Goal: Task Accomplishment & Management: Use online tool/utility

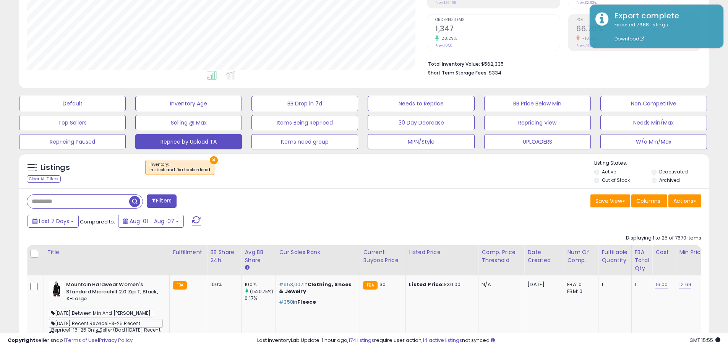
click at [89, 205] on input "text" at bounding box center [78, 201] width 102 height 13
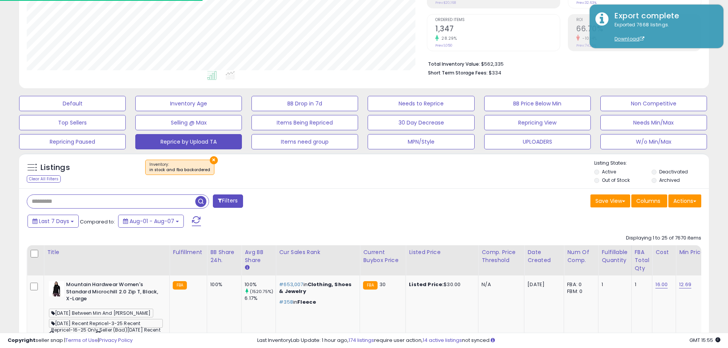
paste input "**********"
type input "**********"
click at [201, 202] on span "button" at bounding box center [200, 201] width 11 height 11
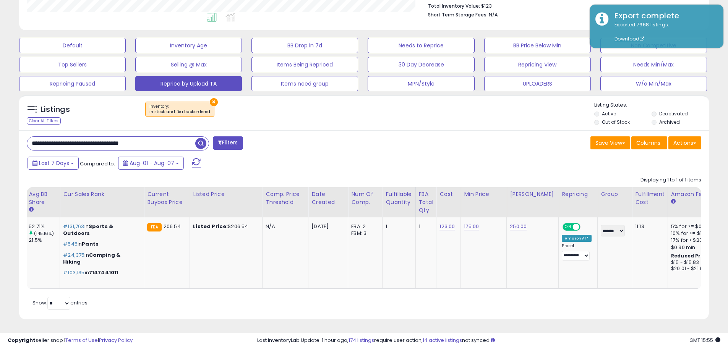
scroll to position [0, 217]
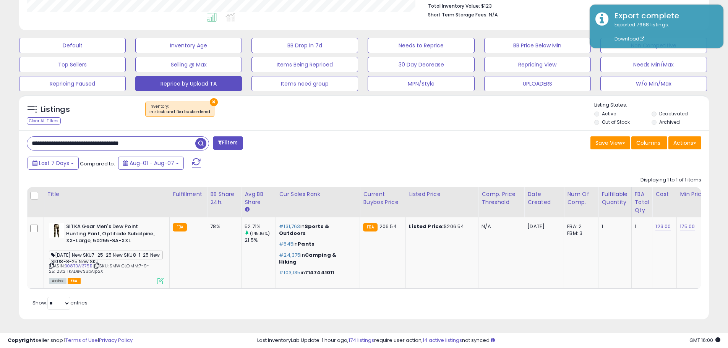
click at [541, 156] on div "Last 7 Days Compared to: Aug-01 - Aug-07" at bounding box center [363, 164] width 686 height 17
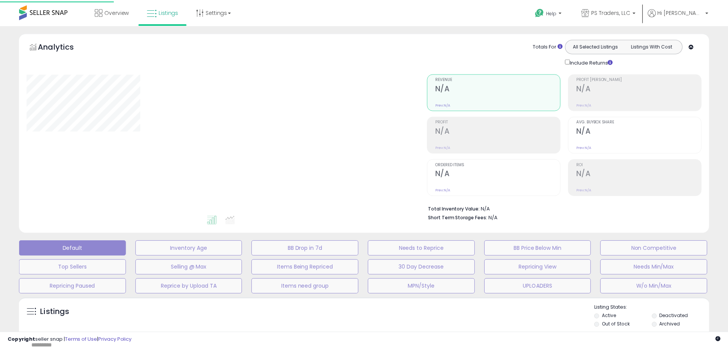
scroll to position [145, 0]
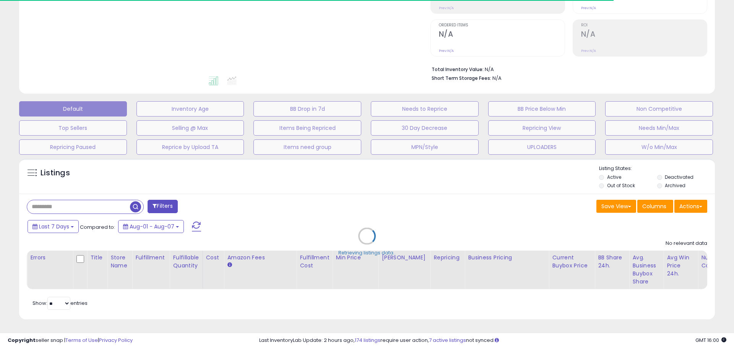
type input "**********"
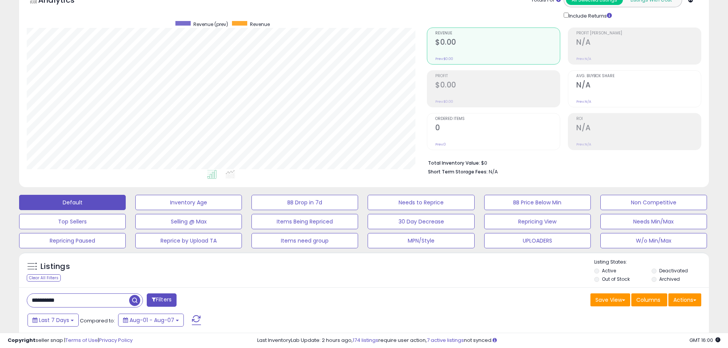
scroll to position [0, 0]
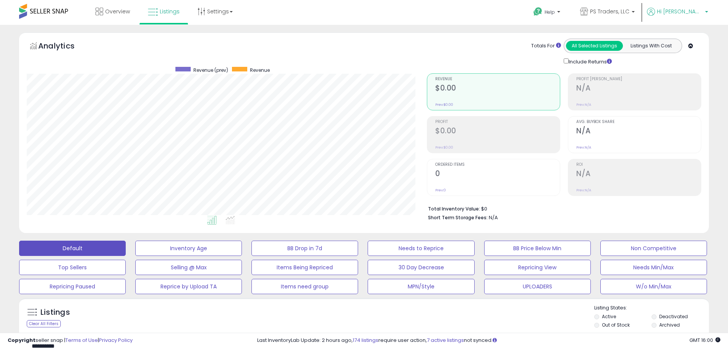
click at [695, 11] on span "Hi [PERSON_NAME]" at bounding box center [680, 12] width 46 height 8
click at [689, 42] on link "Account" at bounding box center [691, 40] width 20 height 7
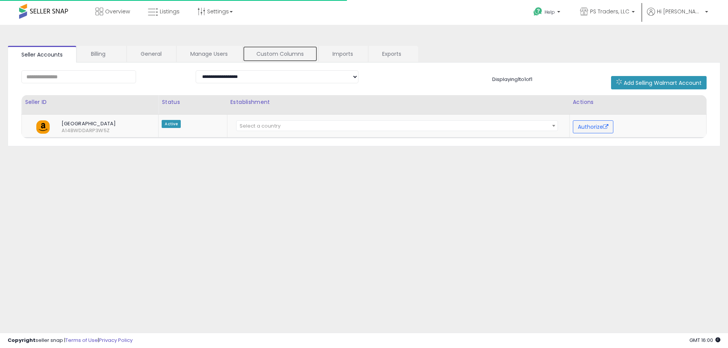
click at [296, 52] on link "Custom Columns" at bounding box center [280, 54] width 75 height 16
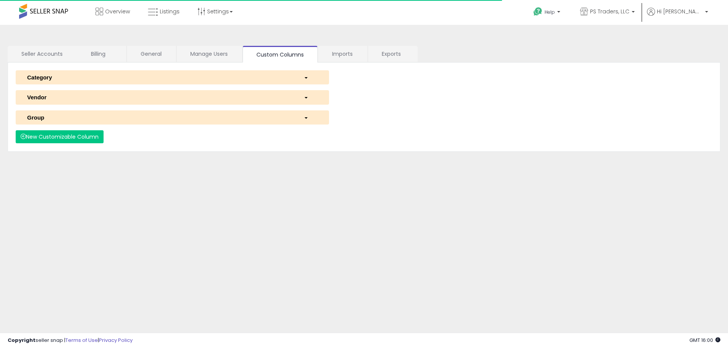
click at [106, 77] on div "Category" at bounding box center [159, 77] width 277 height 8
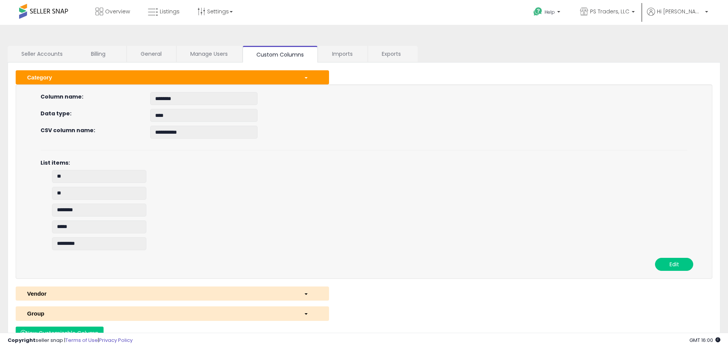
click at [105, 77] on div "Category" at bounding box center [159, 77] width 277 height 8
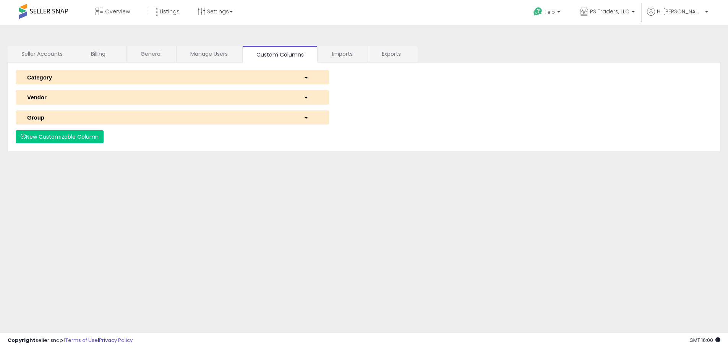
click at [104, 123] on button "Group" at bounding box center [172, 117] width 313 height 14
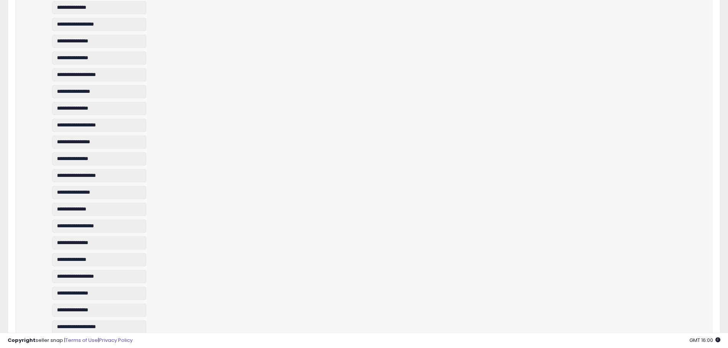
scroll to position [1889, 0]
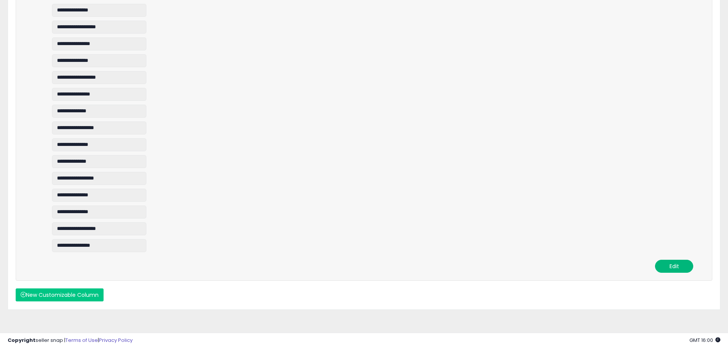
click at [664, 266] on button "Edit" at bounding box center [674, 266] width 38 height 13
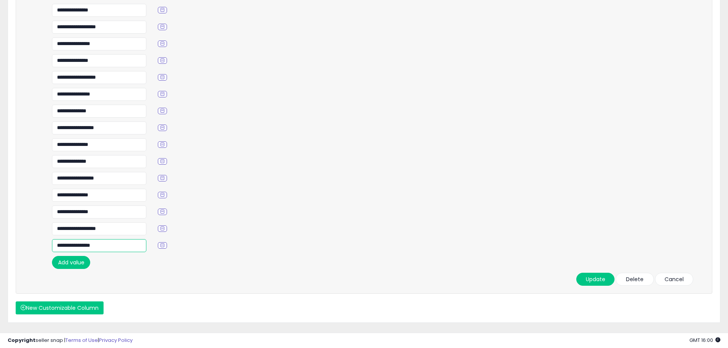
drag, startPoint x: 102, startPoint y: 244, endPoint x: 31, endPoint y: 242, distance: 70.8
click at [688, 283] on button "Cancel" at bounding box center [674, 279] width 38 height 13
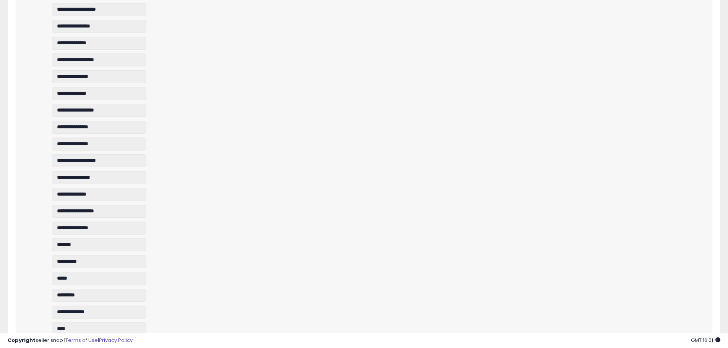
scroll to position [0, 0]
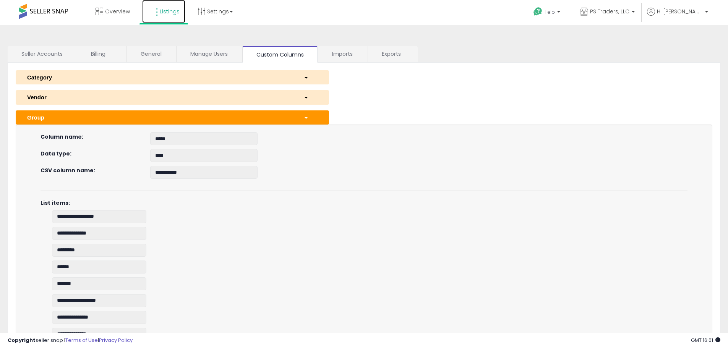
click at [154, 12] on icon at bounding box center [153, 12] width 10 height 10
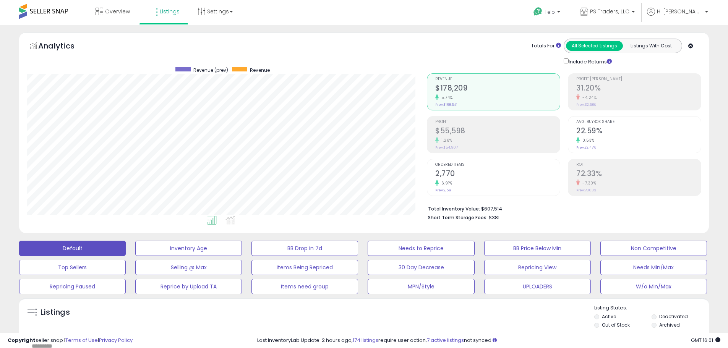
scroll to position [157, 400]
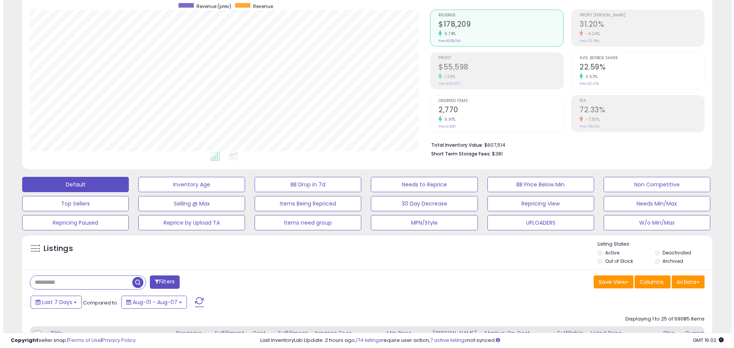
scroll to position [153, 0]
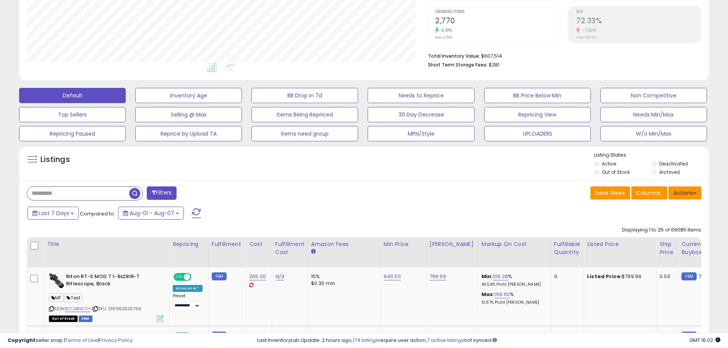
click at [682, 188] on button "Actions" at bounding box center [685, 193] width 33 height 13
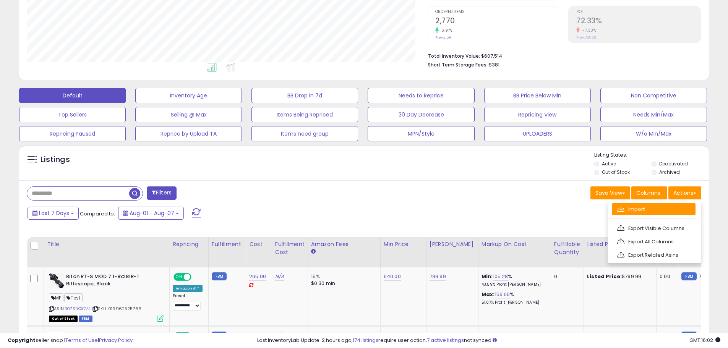
click at [645, 210] on link "Import" at bounding box center [654, 209] width 84 height 12
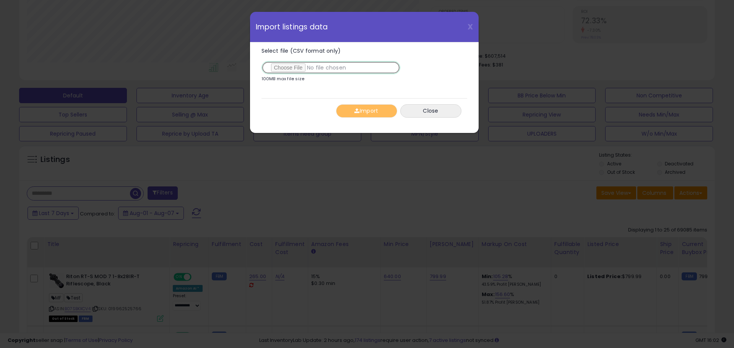
click at [289, 70] on input "Select file (CSV format only)" at bounding box center [331, 67] width 139 height 13
type input "**********"
click at [390, 115] on button "Import" at bounding box center [366, 110] width 61 height 13
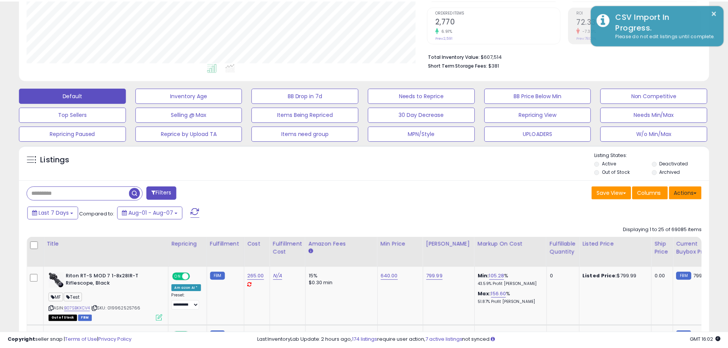
scroll to position [157, 400]
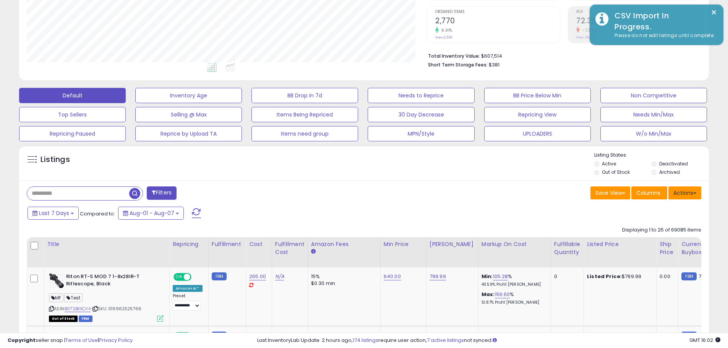
click at [695, 195] on button "Actions" at bounding box center [685, 193] width 33 height 13
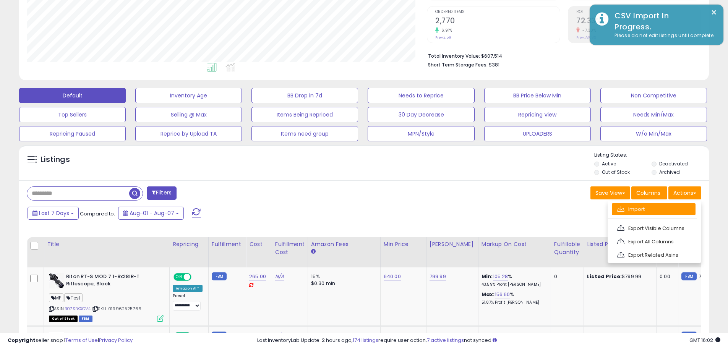
click at [661, 214] on link "Import" at bounding box center [654, 209] width 84 height 12
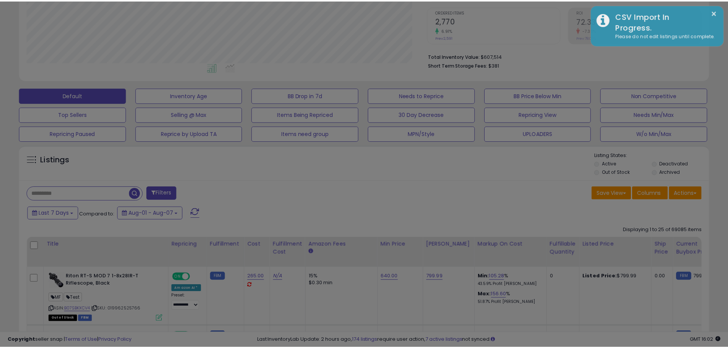
scroll to position [157, 404]
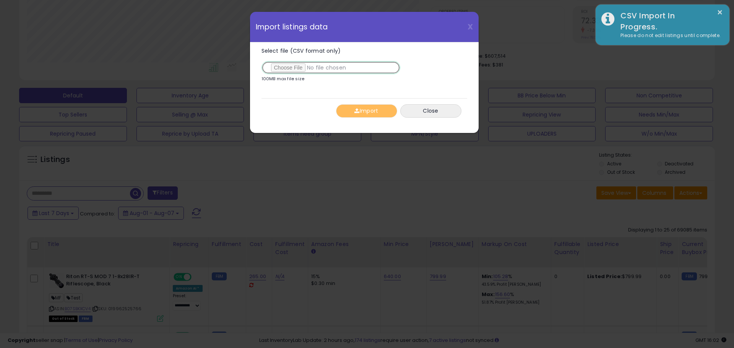
click at [301, 73] on input "Select file (CSV format only)" at bounding box center [331, 67] width 139 height 13
type input "**********"
click at [375, 114] on button "Import" at bounding box center [366, 110] width 61 height 13
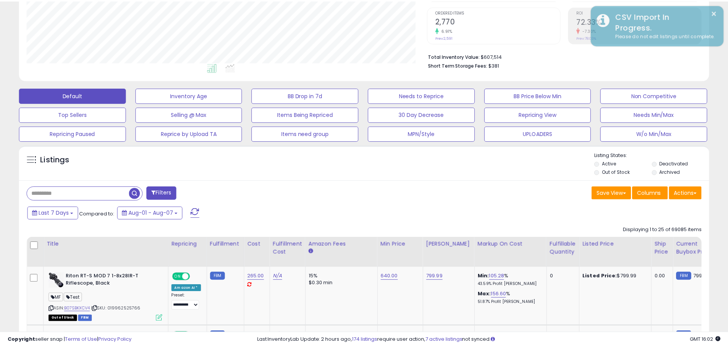
scroll to position [382158, 381914]
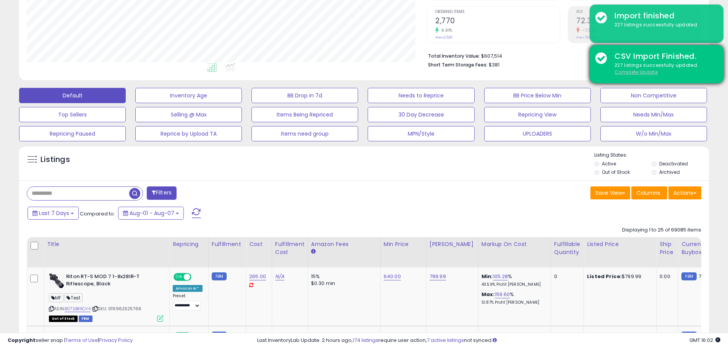
click at [624, 71] on u "Complete Update" at bounding box center [636, 72] width 43 height 6
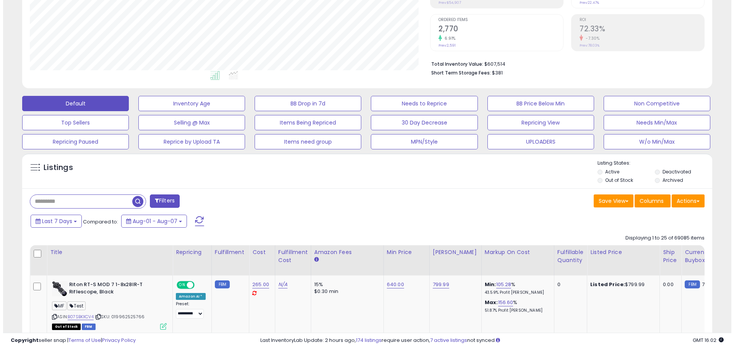
scroll to position [157, 400]
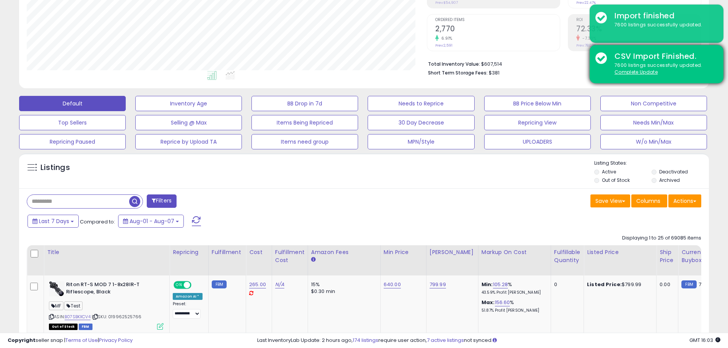
click at [646, 76] on div "CSV Import Finished. 7600 listings successfully updated. Complete Update" at bounding box center [657, 64] width 134 height 38
click at [647, 75] on u "Complete Update" at bounding box center [636, 72] width 43 height 6
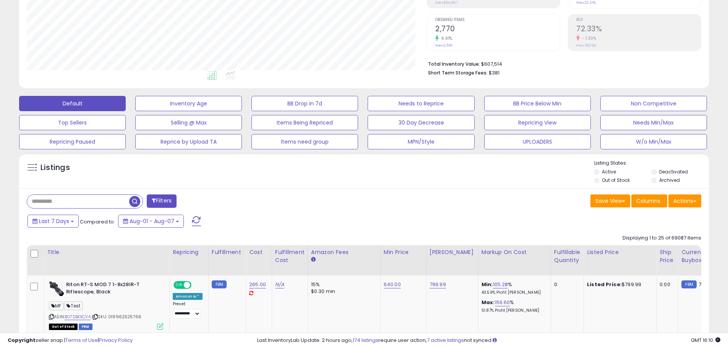
click at [644, 130] on div "Default Inventory Age BB Drop in 7d Needs to Reprice BB Price Below Min Non Com…" at bounding box center [364, 120] width 709 height 57
click at [242, 111] on button "W/o Min/Max" at bounding box center [188, 103] width 107 height 15
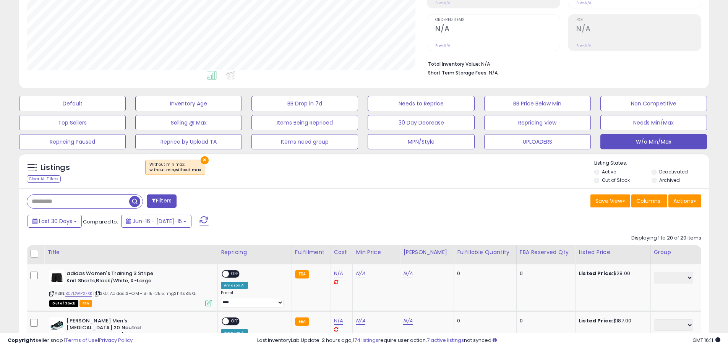
click at [385, 184] on div "Listings Clear All Filters × Without min max : without min,without max Active" at bounding box center [364, 173] width 690 height 26
click at [429, 197] on div "Save View Save As New View Columns Actions [GEOGRAPHIC_DATA]" at bounding box center [535, 202] width 343 height 15
click at [195, 221] on button at bounding box center [204, 221] width 19 height 15
